Goal: Find specific page/section: Find specific page/section

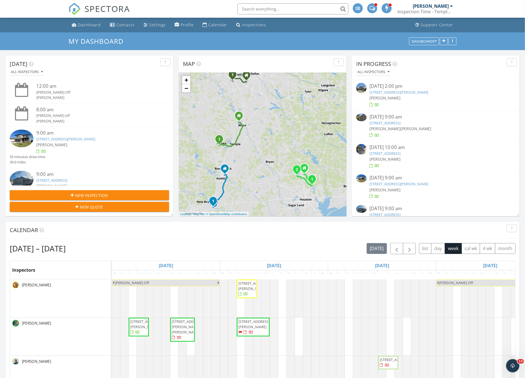
click at [440, 11] on div "Inspection Time - Temple/Waco" at bounding box center [425, 12] width 55 height 6
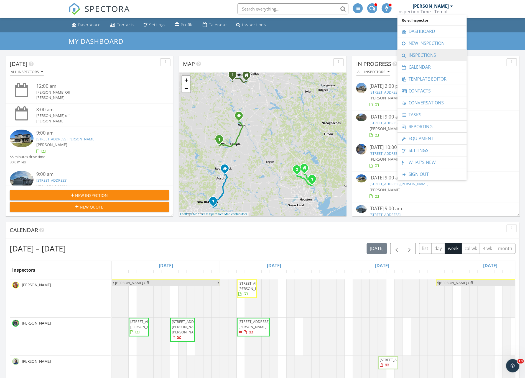
click at [427, 52] on link "Inspections" at bounding box center [432, 55] width 64 height 12
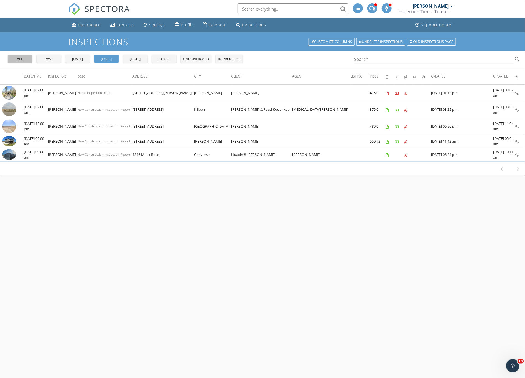
click at [24, 57] on div "all" at bounding box center [20, 59] width 20 height 6
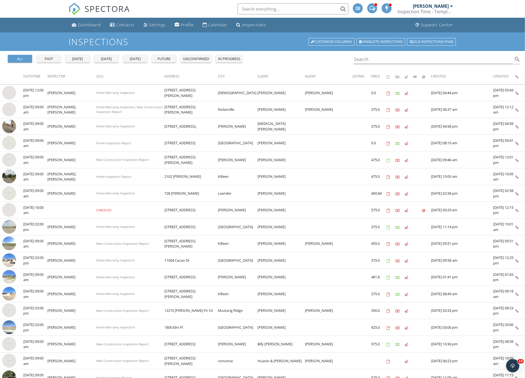
click at [43, 57] on div "past" at bounding box center [49, 59] width 20 height 6
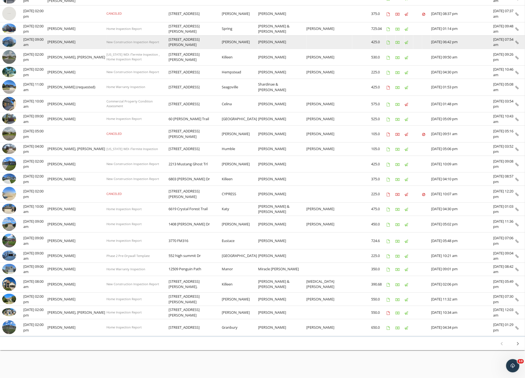
scroll to position [127, 0]
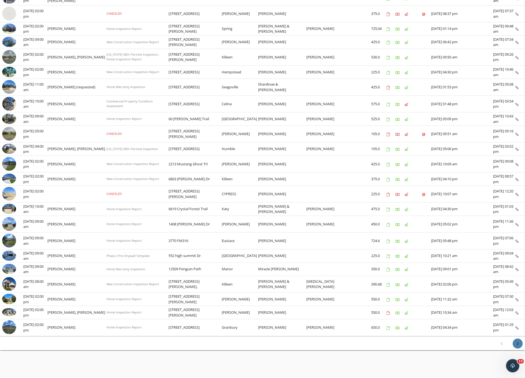
click at [519, 344] on icon "chevron_right" at bounding box center [518, 344] width 7 height 7
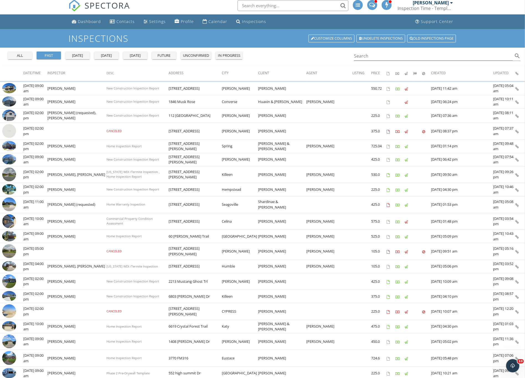
scroll to position [0, 0]
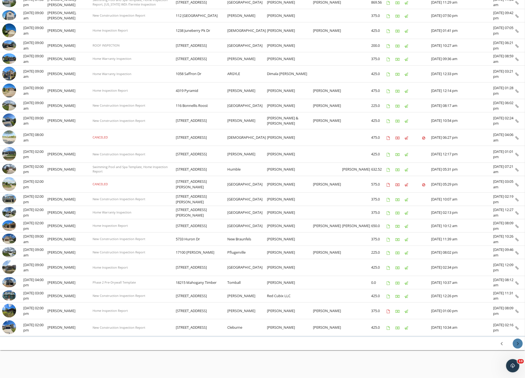
click at [519, 347] on icon "chevron_right" at bounding box center [518, 344] width 7 height 7
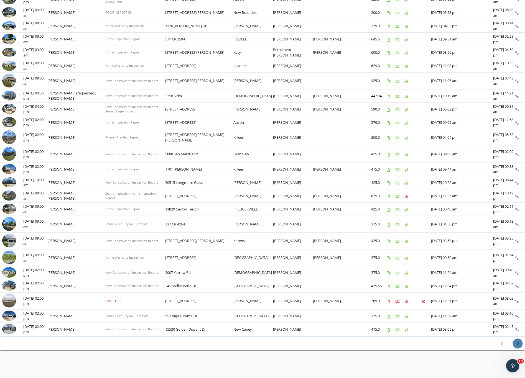
click at [520, 345] on icon "chevron_right" at bounding box center [518, 344] width 7 height 7
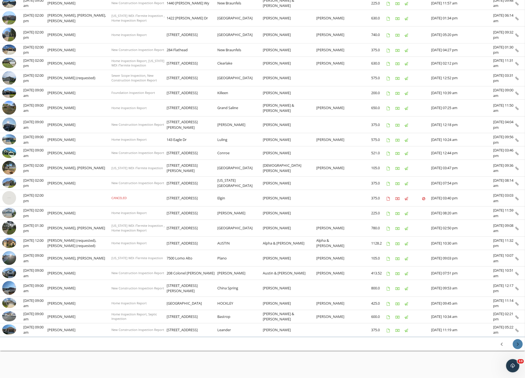
click at [519, 348] on icon "chevron_right" at bounding box center [518, 344] width 7 height 7
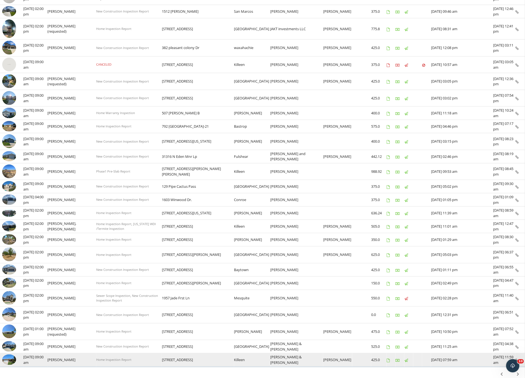
scroll to position [122, 0]
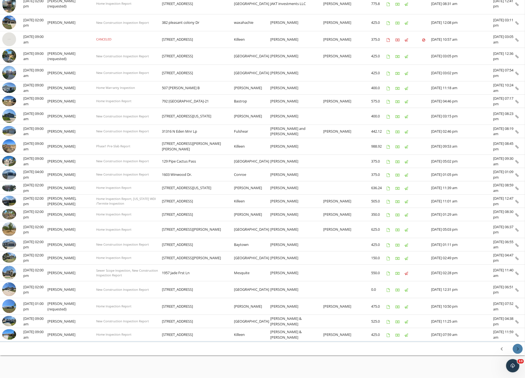
click at [521, 353] on icon "chevron_right" at bounding box center [518, 349] width 7 height 7
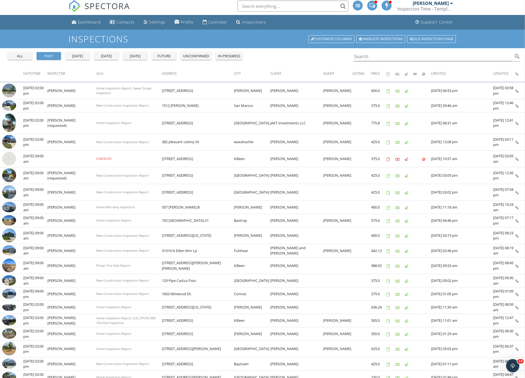
scroll to position [0, 0]
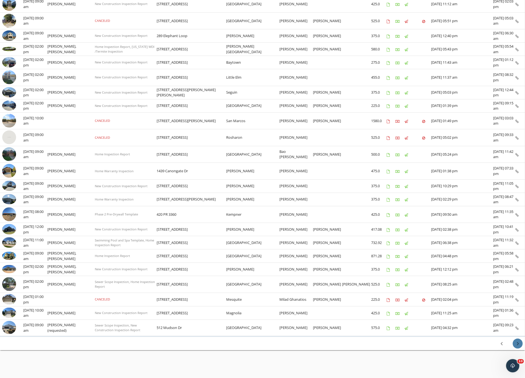
click at [519, 346] on icon "chevron_right" at bounding box center [518, 344] width 7 height 7
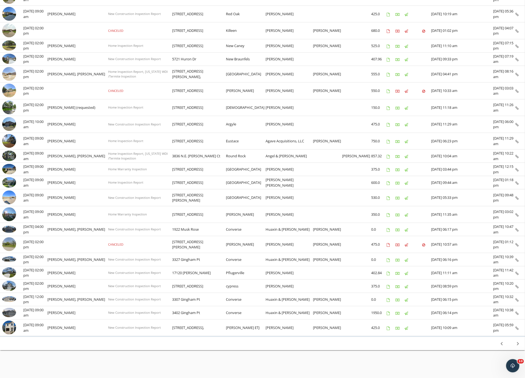
scroll to position [128, 0]
click at [519, 346] on icon "chevron_right" at bounding box center [518, 344] width 7 height 7
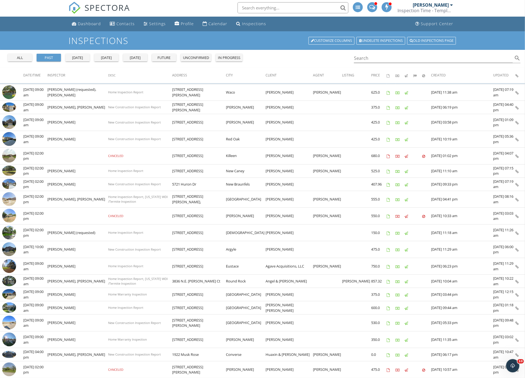
scroll to position [0, 0]
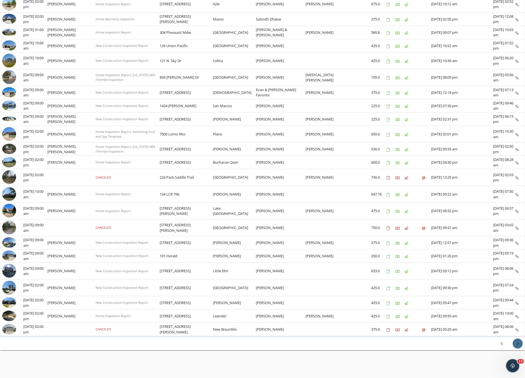
click at [520, 346] on icon "chevron_right" at bounding box center [518, 344] width 7 height 7
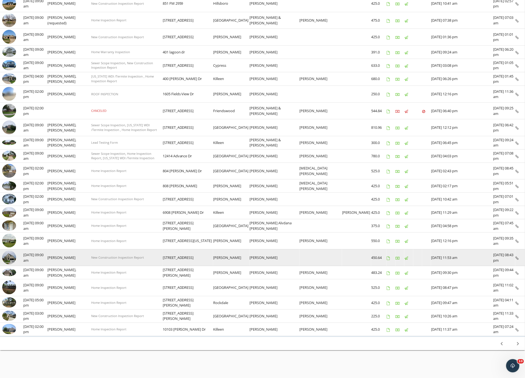
scroll to position [126, 0]
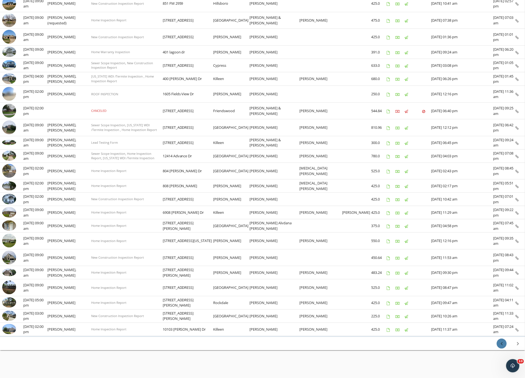
click at [504, 344] on icon "chevron_left" at bounding box center [501, 344] width 7 height 7
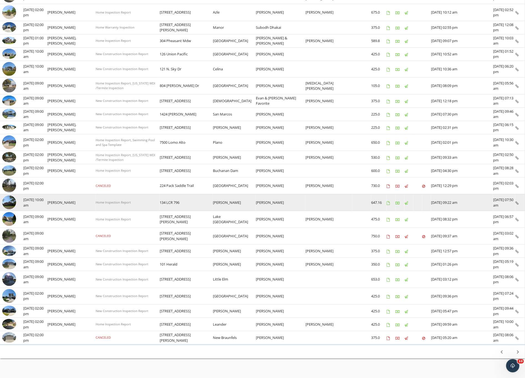
scroll to position [125, 0]
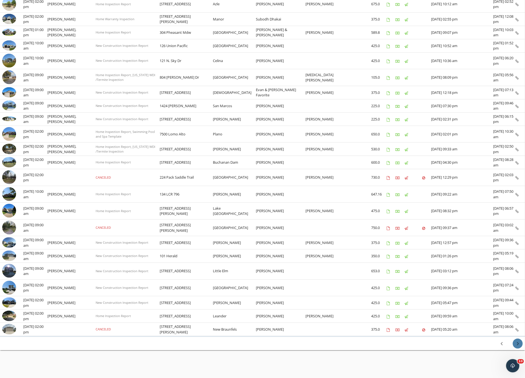
click at [519, 347] on icon "chevron_right" at bounding box center [518, 344] width 7 height 7
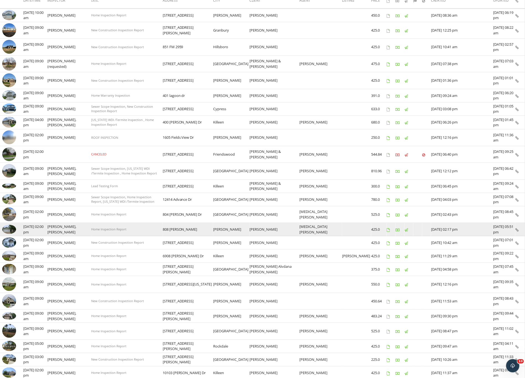
scroll to position [126, 0]
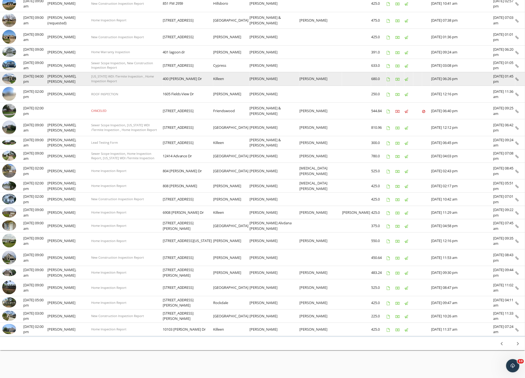
drag, startPoint x: 513, startPoint y: 331, endPoint x: 13, endPoint y: 75, distance: 561.7
click at [13, 75] on tbody "check_box_outline_blank 09/08/2025 10:00 am Thanh Duong Home Inspection Report …" at bounding box center [262, 150] width 525 height 371
copy tbody "09/07/2025 04:00 pm Aaron Davis, Nicole Berheim Texas WDI /Termite Inspection ,…"
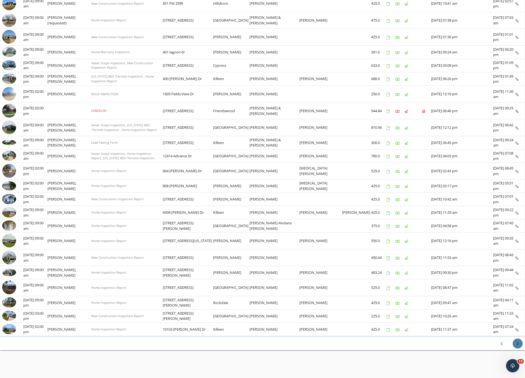
click at [519, 345] on icon "chevron_right" at bounding box center [518, 344] width 7 height 7
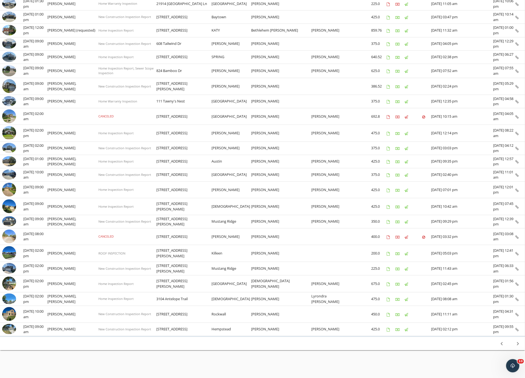
scroll to position [0, 0]
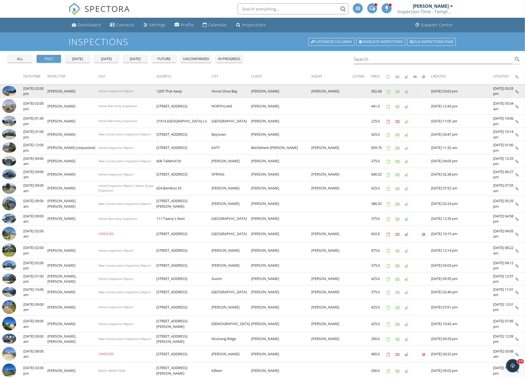
drag, startPoint x: 513, startPoint y: 331, endPoint x: 6, endPoint y: 89, distance: 562.3
click at [6, 89] on tbody "check_box_outline_blank 09/05/2025 02:00 pm Thanh Duong Home Inspection Report …" at bounding box center [262, 269] width 525 height 369
copy tbody "09/05/2025 02:00 pm Thanh Duong Home Inspection Report 1205 That Away Horse Sho…"
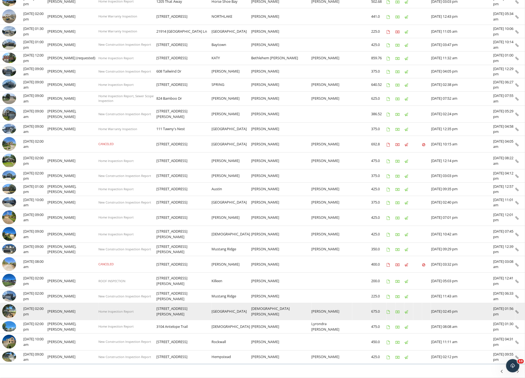
scroll to position [124, 0]
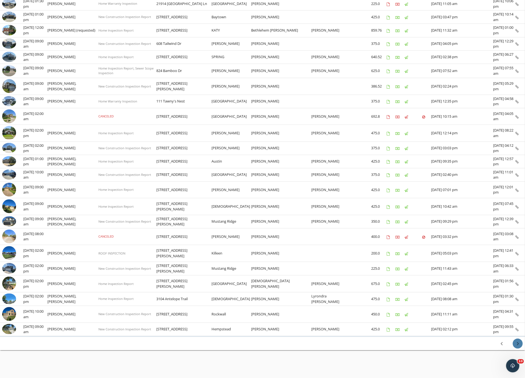
click at [518, 345] on icon "chevron_right" at bounding box center [518, 344] width 7 height 7
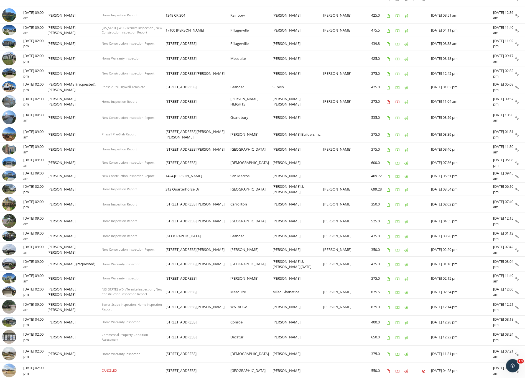
scroll to position [0, 0]
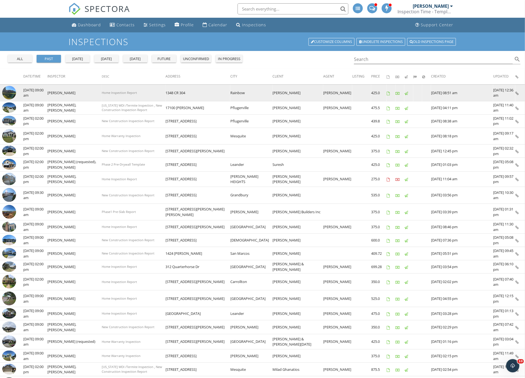
drag, startPoint x: 513, startPoint y: 330, endPoint x: 4, endPoint y: 89, distance: 564.2
click at [4, 89] on tbody "check_box_outline_blank 09/03/2025 09:00 am Markell Jordan Home Inspection Repo…" at bounding box center [262, 271] width 525 height 372
copy tbody "09/03/2025 09:00 am Markell Jordan Home Inspection Report 1348 CR 304 Rainbow K…"
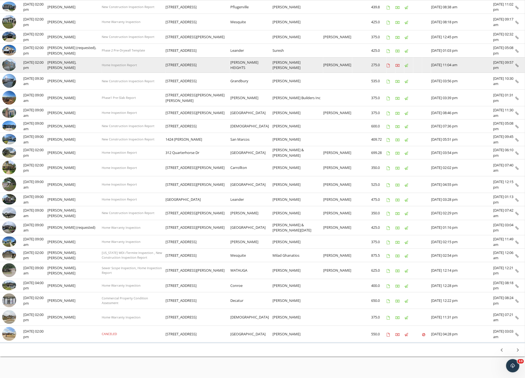
scroll to position [128, 0]
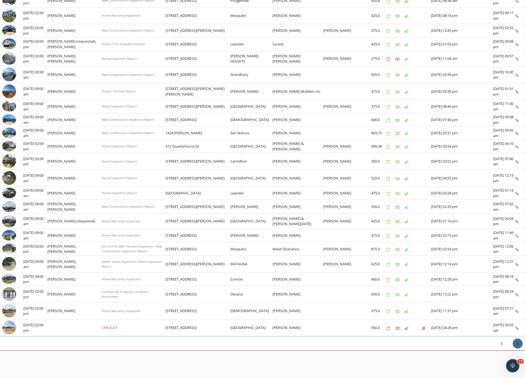
click at [518, 344] on icon "chevron_right" at bounding box center [518, 344] width 7 height 7
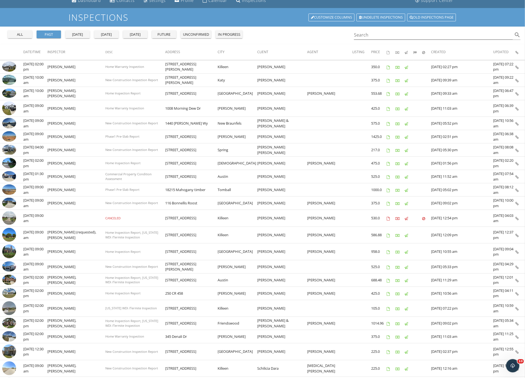
scroll to position [0, 0]
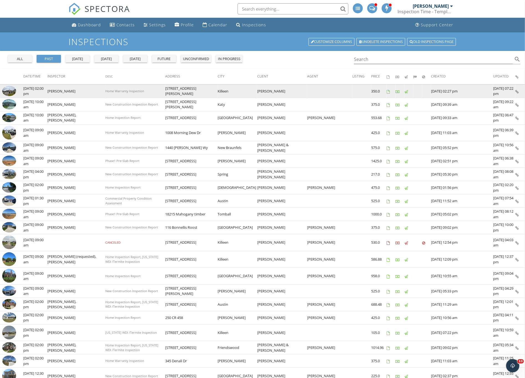
drag, startPoint x: 512, startPoint y: 331, endPoint x: 4, endPoint y: 89, distance: 563.4
click at [4, 89] on tbody "check_box_outline_blank 08/29/2025 02:00 pm Robert Luis Ochoa Jr Home Warranty …" at bounding box center [262, 265] width 525 height 360
copy tbody "08/29/2025 02:00 pm Robert Luis Ochoa Jr Home Warranty Inspection 5502 Aurelia …"
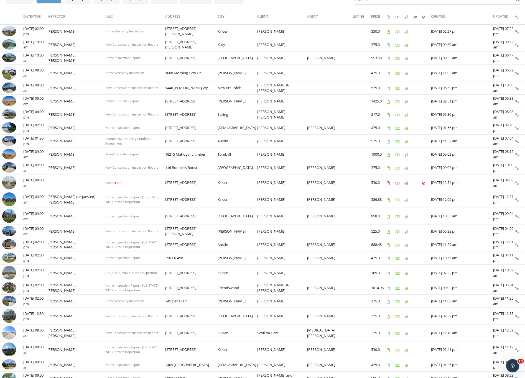
scroll to position [115, 0]
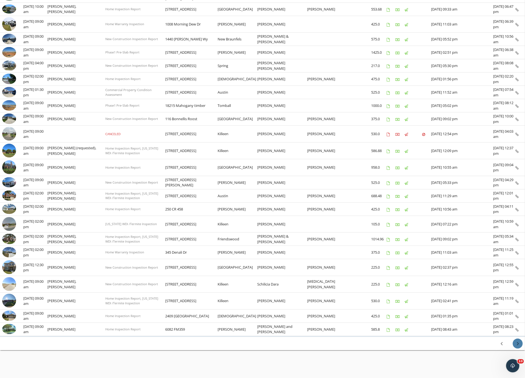
click at [520, 346] on icon "chevron_right" at bounding box center [518, 344] width 7 height 7
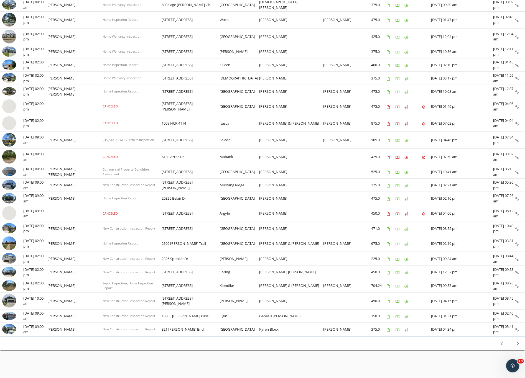
scroll to position [0, 0]
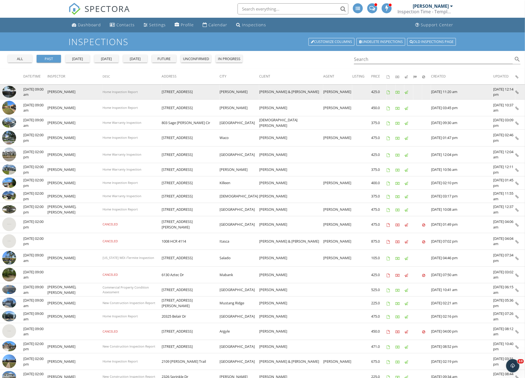
drag, startPoint x: 511, startPoint y: 332, endPoint x: 5, endPoint y: 86, distance: 562.3
click at [5, 86] on tbody "check_box_outline_blank 08/27/2025 09:00 am Thanh Duong Home Inspection Report …" at bounding box center [262, 270] width 525 height 370
copy tbody "08/27/2025 09:00 am Thanh Duong Home Inspection Report 214 Lakemont Dr Hutto Ti…"
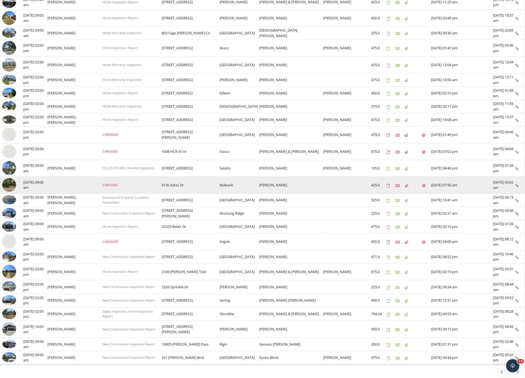
scroll to position [124, 0]
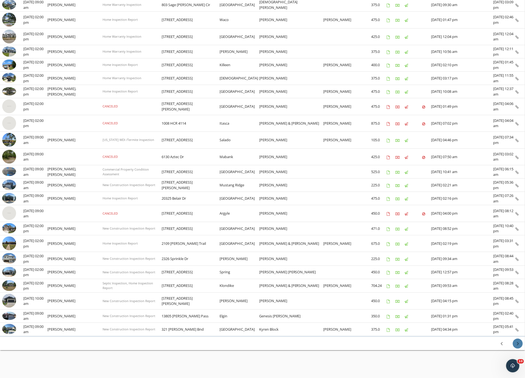
click at [521, 345] on icon "chevron_right" at bounding box center [518, 344] width 7 height 7
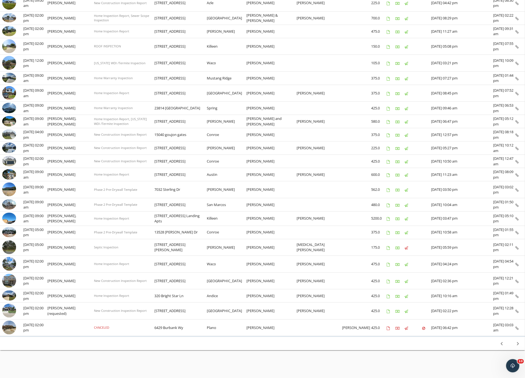
scroll to position [0, 0]
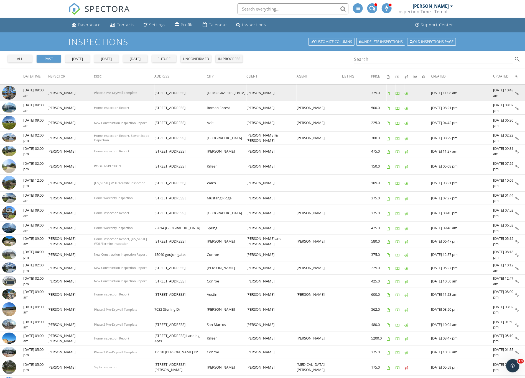
drag, startPoint x: 511, startPoint y: 334, endPoint x: 7, endPoint y: 90, distance: 559.5
click at [7, 90] on tbody "check_box_outline_blank 08/25/2025 09:00 am Kris Cline Phase 2 Pre-Drywall Temp…" at bounding box center [262, 271] width 525 height 372
copy tbody "08/25/2025 09:00 am Kris Cline Phase 2 Pre-Drywall Template 8220 Little Mexico …"
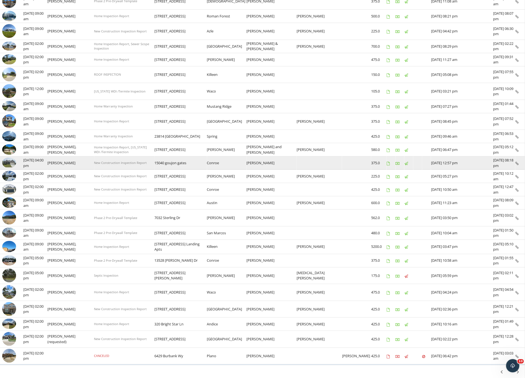
scroll to position [127, 0]
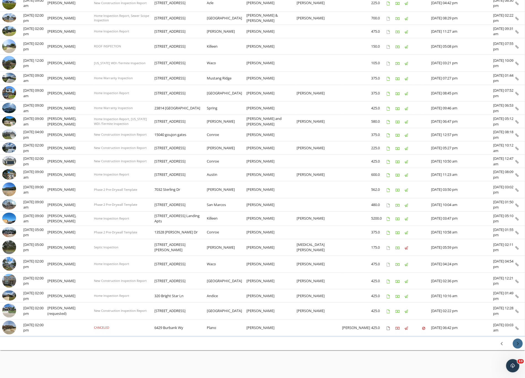
click at [520, 345] on icon "chevron_right" at bounding box center [518, 344] width 7 height 7
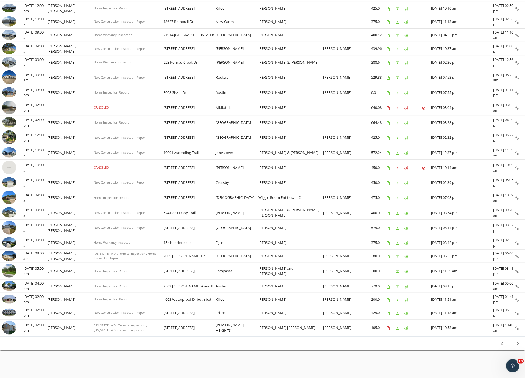
scroll to position [0, 0]
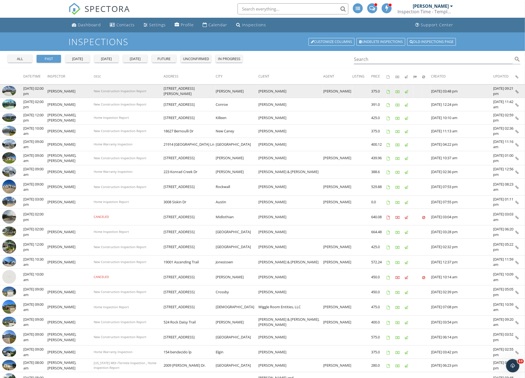
drag, startPoint x: 515, startPoint y: 332, endPoint x: 4, endPoint y: 90, distance: 564.9
click at [4, 90] on tbody "check_box_outline_blank 08/21/2025 02:00 pm Daniel Rangel New Construction Insp…" at bounding box center [262, 266] width 525 height 362
copy tbody "08/21/2025 02:00 pm Daniel Rangel New Construction Inspection Report 415 Gallah…"
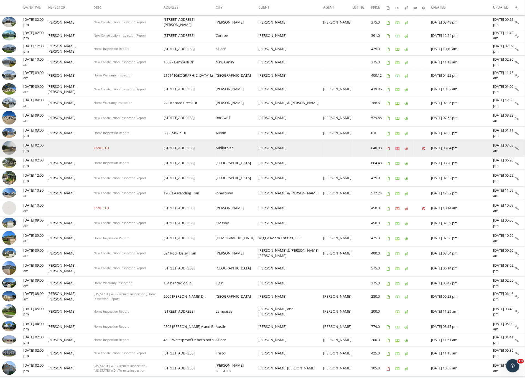
scroll to position [116, 0]
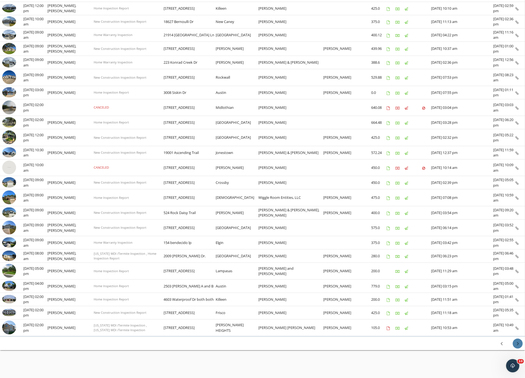
click at [519, 342] on icon "chevron_right" at bounding box center [518, 344] width 7 height 7
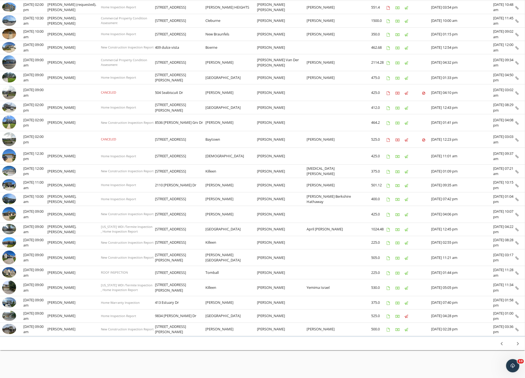
scroll to position [0, 0]
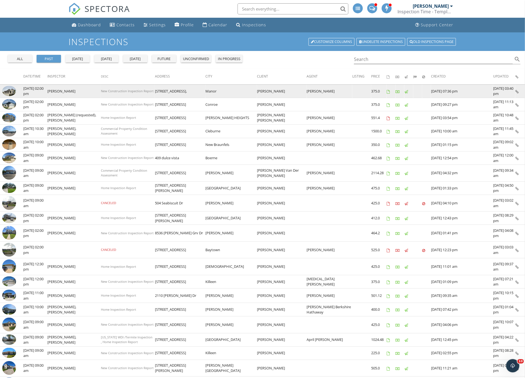
drag, startPoint x: 512, startPoint y: 334, endPoint x: 7, endPoint y: 87, distance: 562.8
click at [7, 87] on tbody "check_box_outline_blank 08/19/2025 02:00 pm Thanh Duong New Construction Inspec…" at bounding box center [262, 266] width 525 height 362
copy tbody "08/19/2025 02:00 pm Thanh Duong New Construction Inspection Report 14220 Grassl…"
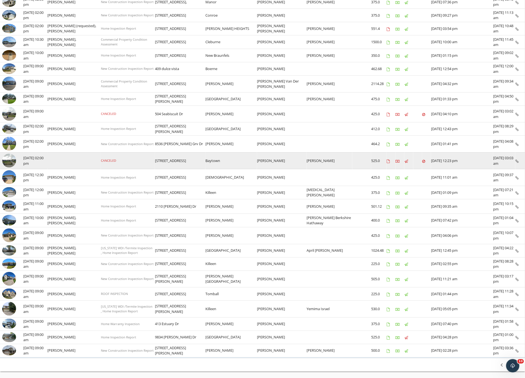
scroll to position [117, 0]
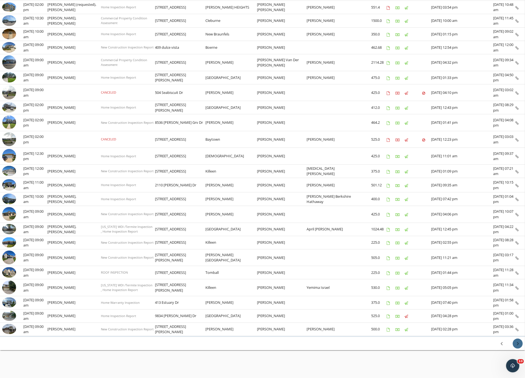
click at [516, 347] on icon "chevron_right" at bounding box center [518, 344] width 7 height 7
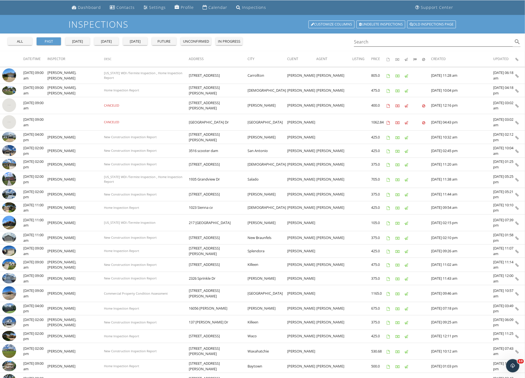
scroll to position [0, 0]
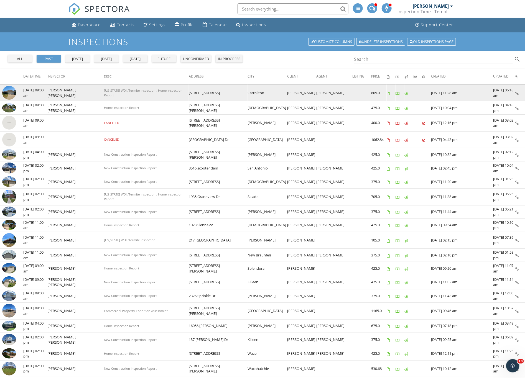
drag, startPoint x: 513, startPoint y: 336, endPoint x: 9, endPoint y: 91, distance: 560.6
click at [9, 91] on tbody "check_box_outline_blank 08/16/2025 09:00 am Randy Scott, Aaron Davis Texas WDI …" at bounding box center [262, 268] width 525 height 366
copy tbody "08/16/2025 09:00 am Randy Scott, Aaron Davis Texas WDI /Termite Inspection , Ho…"
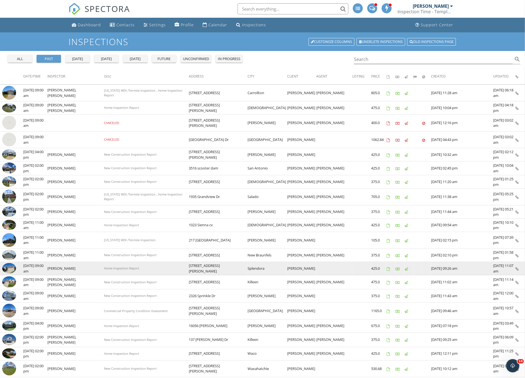
scroll to position [121, 0]
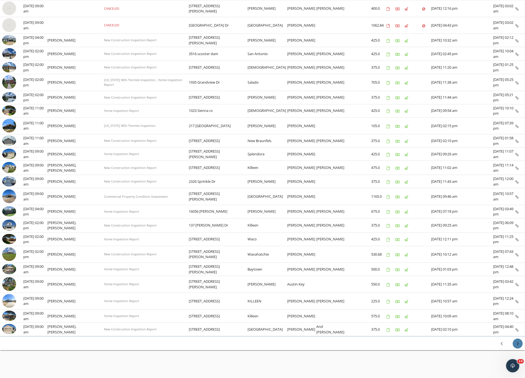
click at [520, 348] on button "chevron_right" at bounding box center [518, 344] width 10 height 10
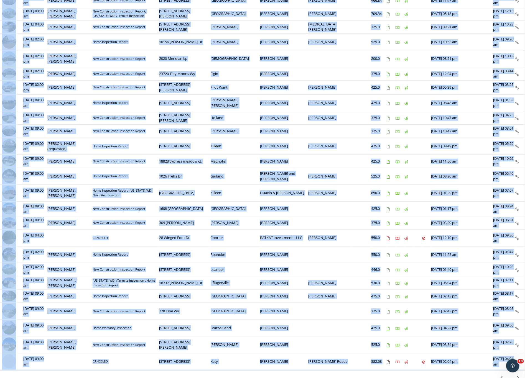
scroll to position [0, 0]
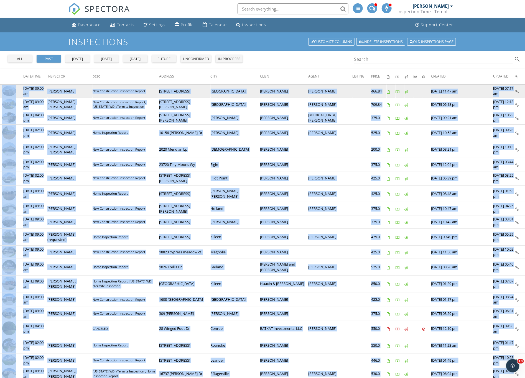
drag, startPoint x: 515, startPoint y: 331, endPoint x: 5, endPoint y: 91, distance: 564.1
click at [5, 91] on tbody "check_box_outline_blank 08/14/2025 09:00 am Carol Bubak New Construction Inspec…" at bounding box center [262, 273] width 525 height 377
copy tbody "08/14/2025 09:00 am Carol Bubak New Construction Inspection Report 205 Cuda Ct …"
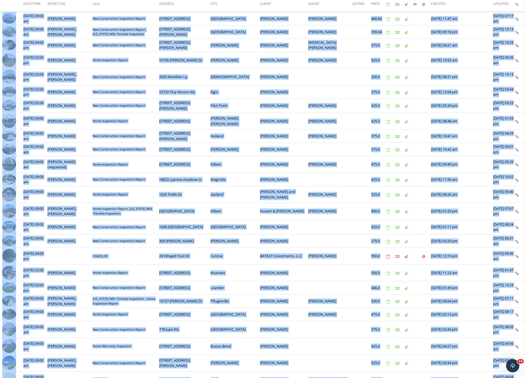
scroll to position [132, 0]
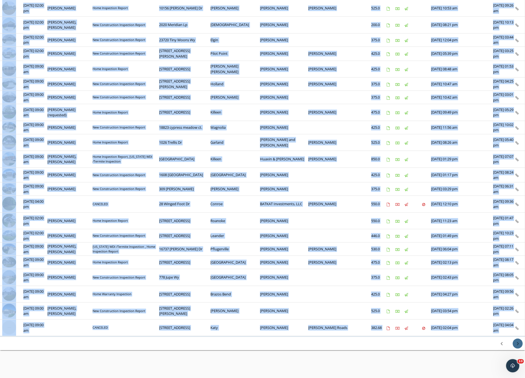
click at [521, 346] on icon "chevron_right" at bounding box center [518, 344] width 7 height 7
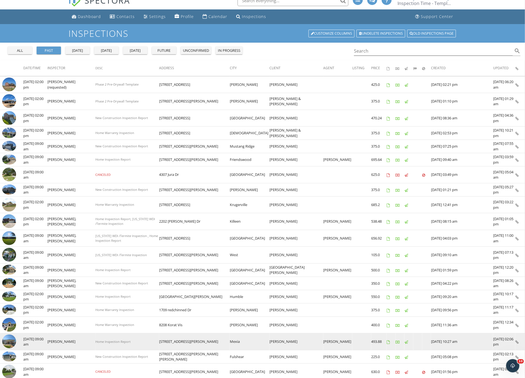
scroll to position [0, 0]
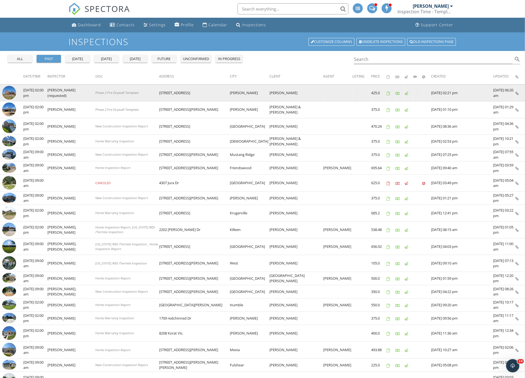
drag, startPoint x: 512, startPoint y: 203, endPoint x: 6, endPoint y: 91, distance: 518.2
click at [6, 91] on tbody "check_box_outline_blank 08/11/2025 02:00 pm Randy Scott (requested) Phase 2 Pre…" at bounding box center [262, 274] width 525 height 378
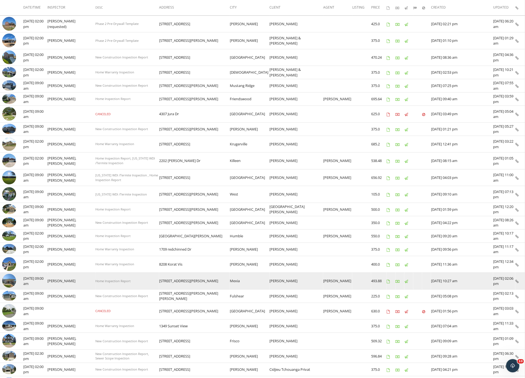
scroll to position [133, 0]
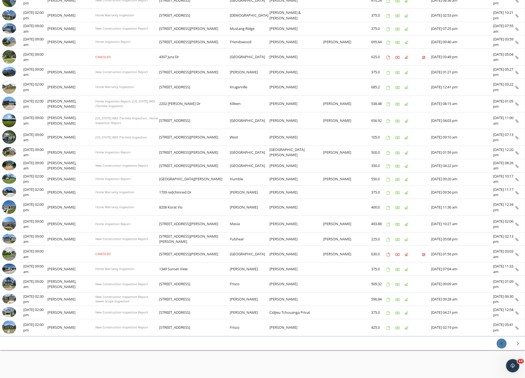
click at [500, 343] on icon "chevron_left" at bounding box center [501, 344] width 7 height 7
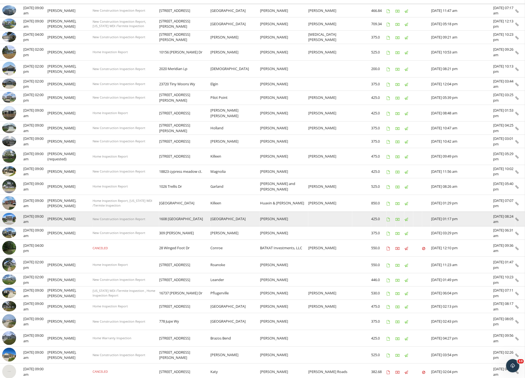
scroll to position [132, 0]
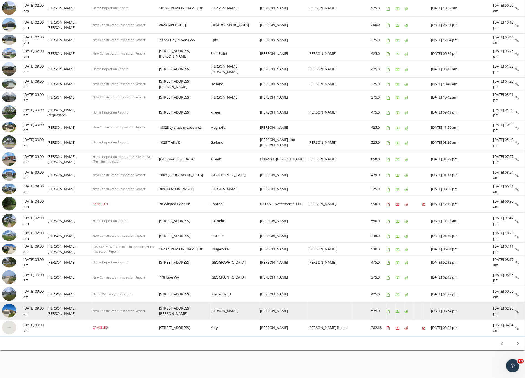
drag, startPoint x: 513, startPoint y: 315, endPoint x: 4, endPoint y: 315, distance: 509.0
click at [4, 315] on tr "check_box_outline_blank 08/12/2025 09:00 am Carol Bubak, Kris Cline New Constru…" at bounding box center [262, 311] width 525 height 17
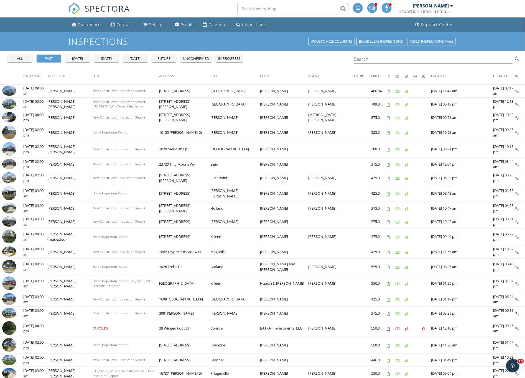
scroll to position [0, 0]
click at [369, 57] on input "Search" at bounding box center [433, 59] width 159 height 9
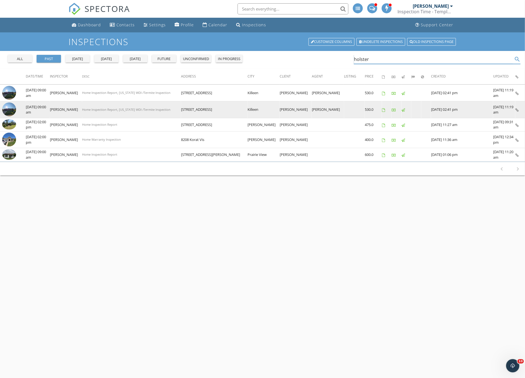
type input "holster"
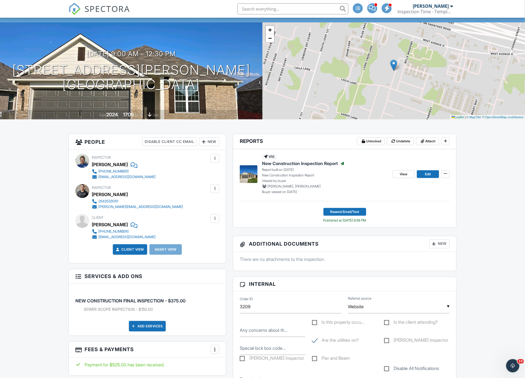
scroll to position [42, 0]
